Goal: Task Accomplishment & Management: Manage account settings

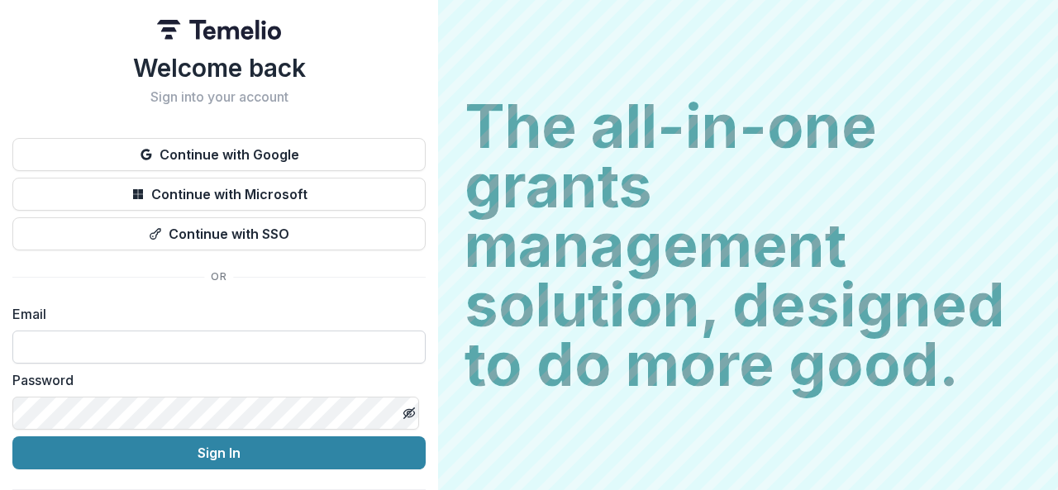
type input "**********"
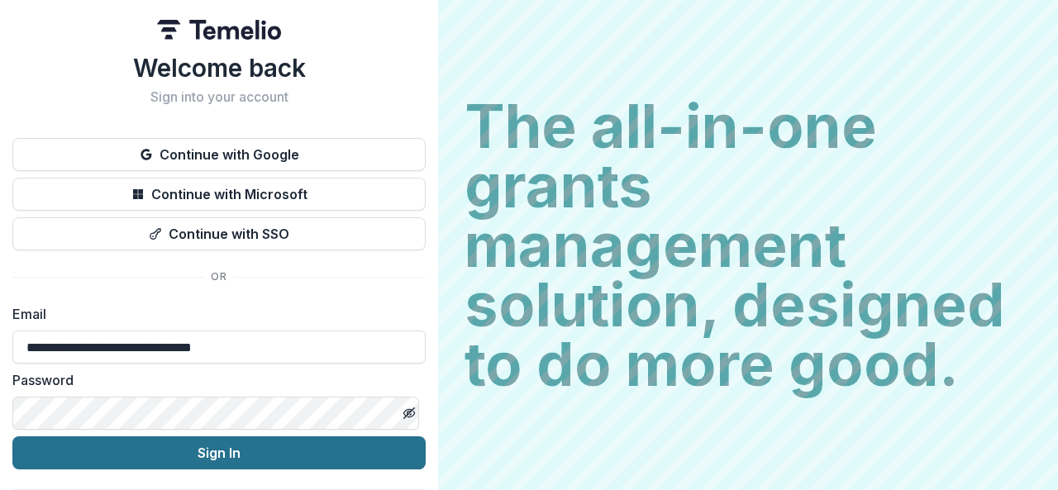
click at [250, 453] on button "Sign In" at bounding box center [218, 453] width 413 height 33
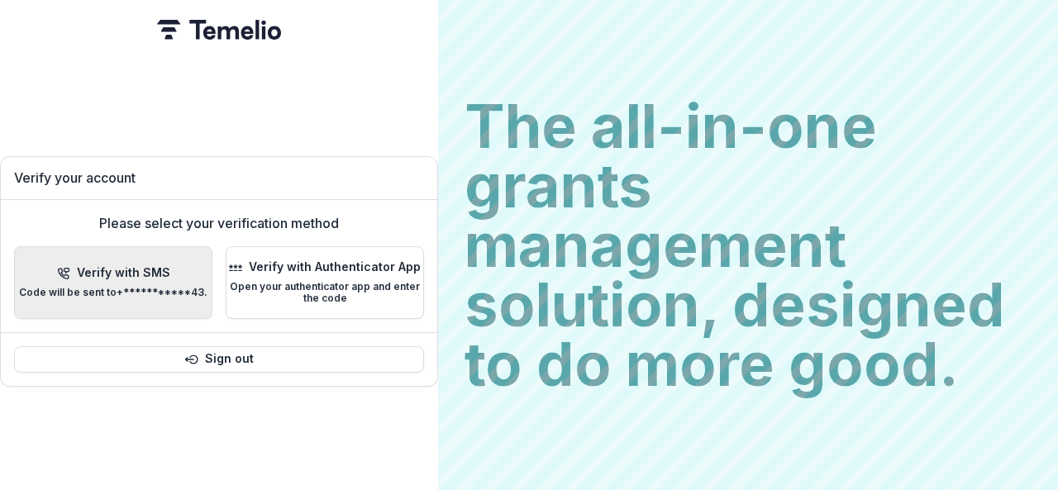
click at [170, 271] on p "Verify with SMS" at bounding box center [123, 273] width 93 height 14
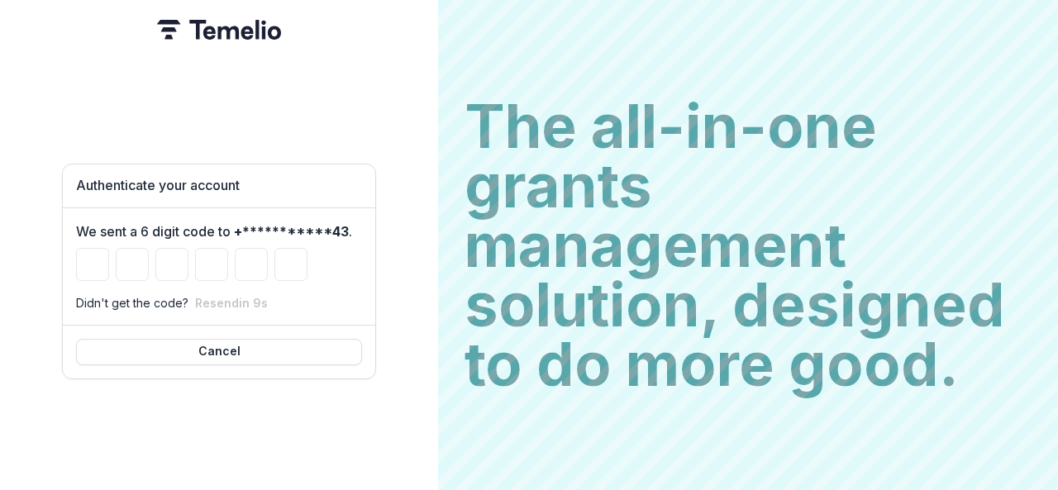
type input "*"
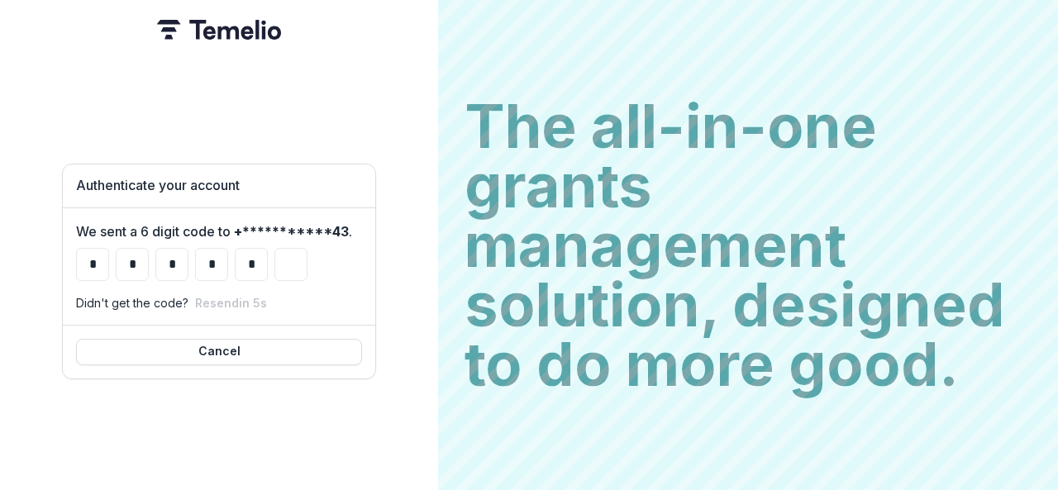
type input "*"
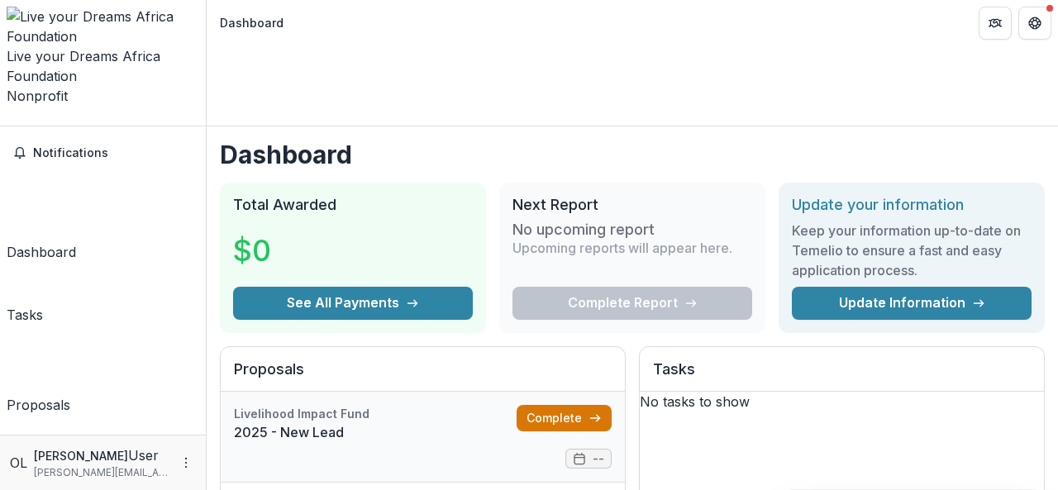
click at [559, 405] on link "Complete" at bounding box center [564, 418] width 95 height 26
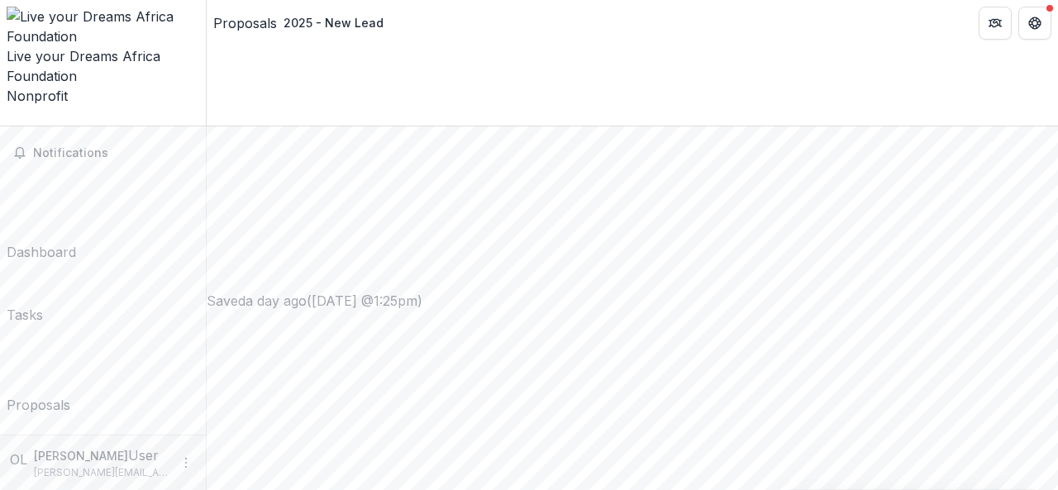
scroll to position [829, 0]
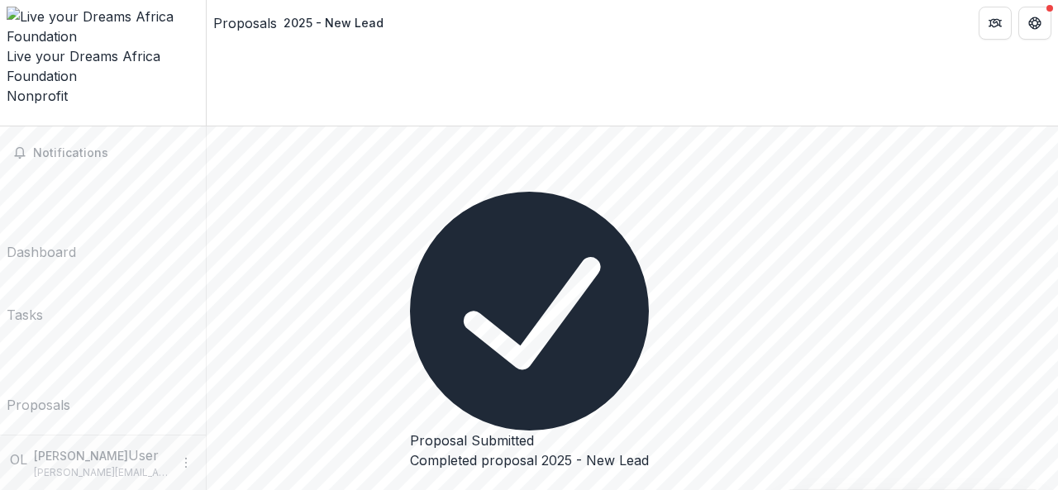
scroll to position [129, 0]
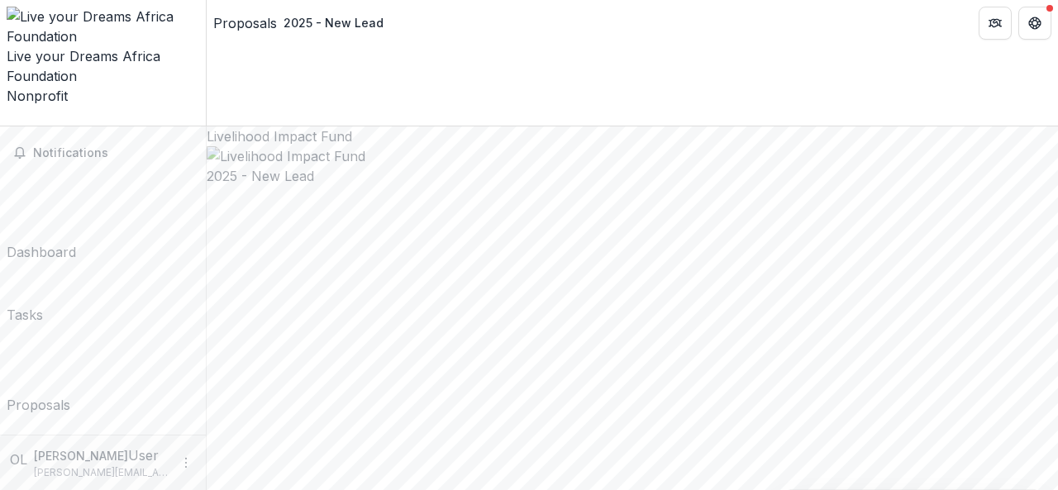
scroll to position [0, 0]
click at [92, 46] on div "Live your Dreams Africa Foundation Nonprofit" at bounding box center [103, 76] width 193 height 60
click at [7, 121] on icon "Open entity switcher" at bounding box center [7, 121] width 0 height 0
click at [91, 94] on link "Settings" at bounding box center [143, 87] width 127 height 27
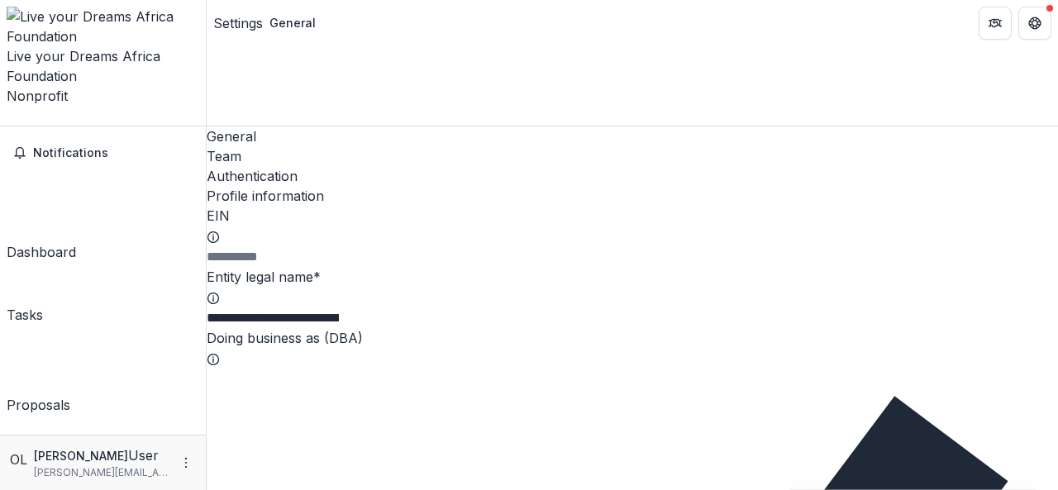
click at [313, 146] on div "Team" at bounding box center [633, 156] width 852 height 20
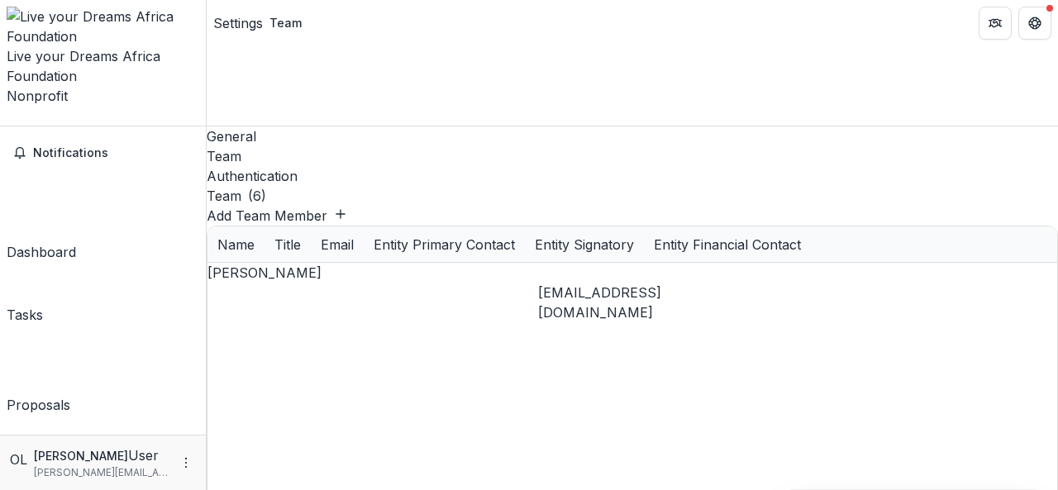
drag, startPoint x: 771, startPoint y: 373, endPoint x: 1058, endPoint y: 330, distance: 290.1
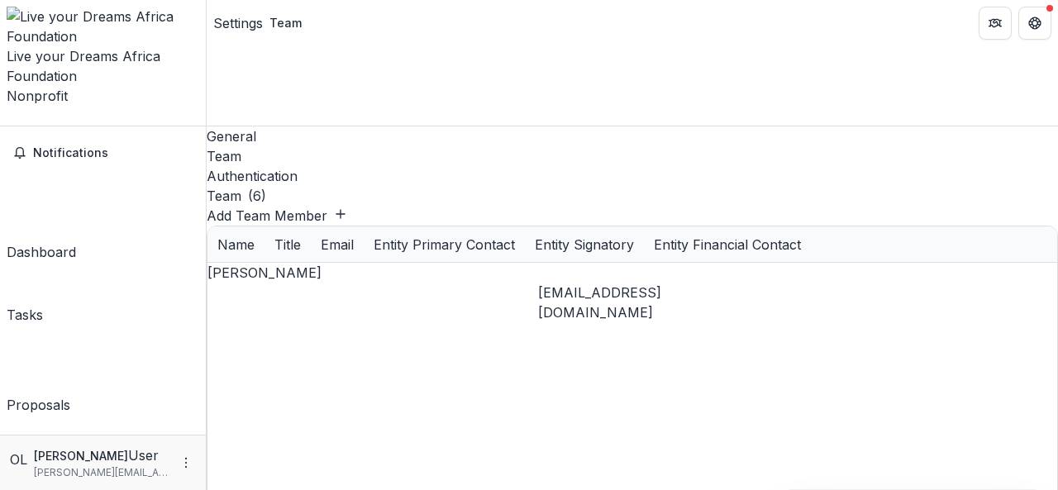
type input "**********"
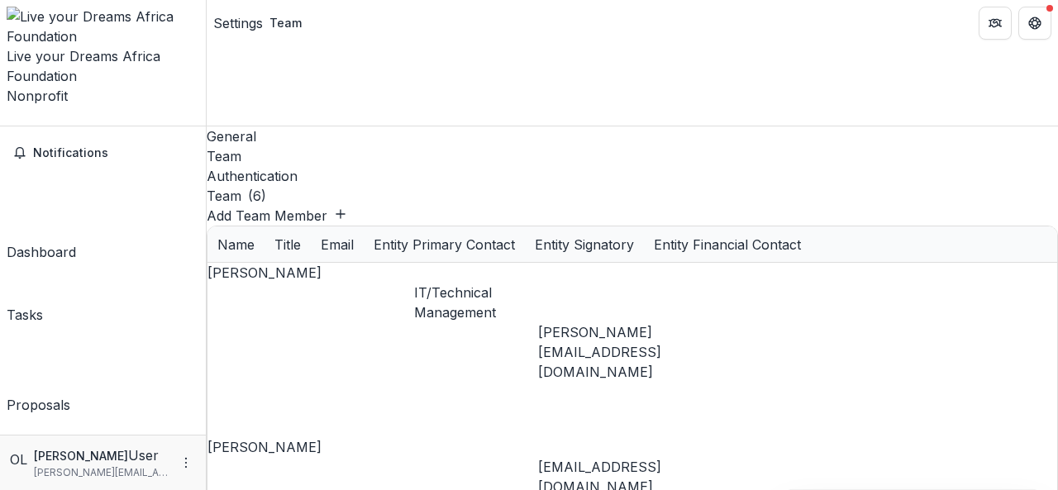
scroll to position [0, 0]
drag, startPoint x: 595, startPoint y: 370, endPoint x: 351, endPoint y: 375, distance: 244.0
drag, startPoint x: 788, startPoint y: 370, endPoint x: 1058, endPoint y: 323, distance: 273.5
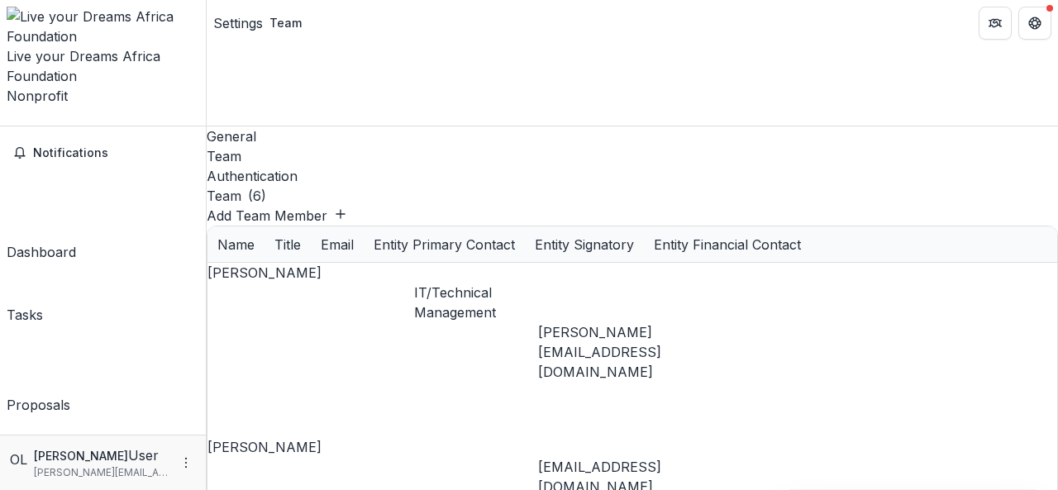
type input "*******"
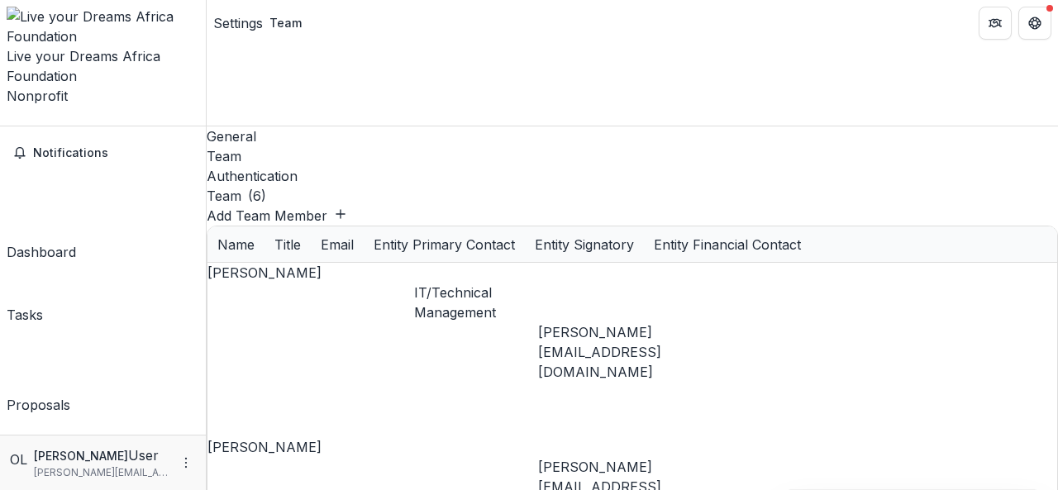
type input "**********"
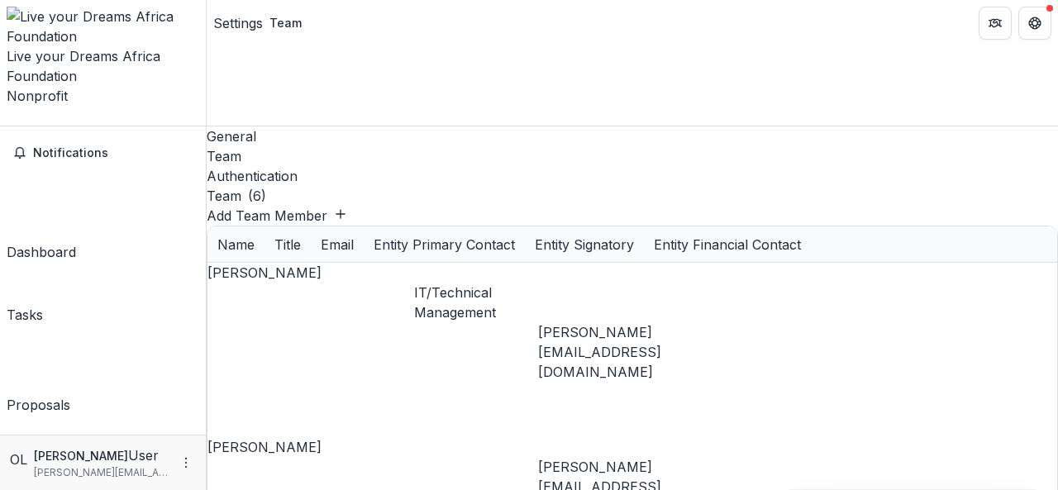
drag, startPoint x: 499, startPoint y: 373, endPoint x: 220, endPoint y: 398, distance: 280.6
click at [361, 166] on div "Authentication" at bounding box center [633, 176] width 852 height 20
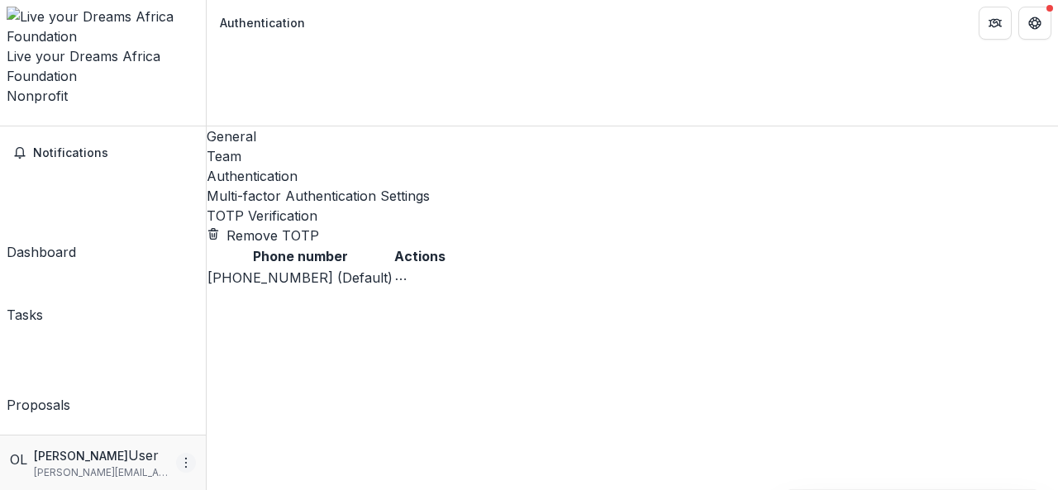
click at [188, 473] on button "More" at bounding box center [186, 463] width 20 height 20
click at [226, 453] on icon "button" at bounding box center [223, 456] width 13 height 13
